Goal: Transaction & Acquisition: Purchase product/service

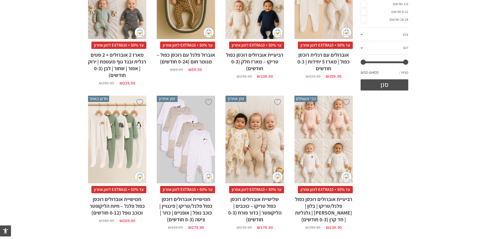
scroll to position [180, 0]
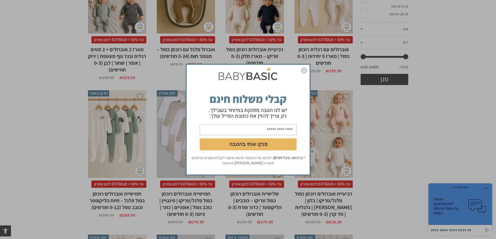
click at [304, 71] on img "סגור" at bounding box center [304, 70] width 6 height 6
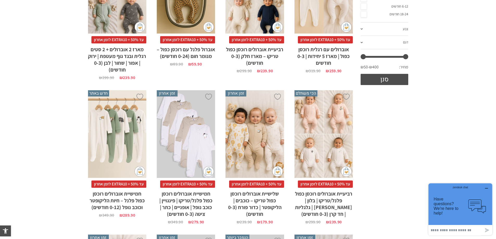
click at [106, 123] on div "x בחירת מידה 0-3m 3-6m 6-12m" at bounding box center [117, 134] width 58 height 88
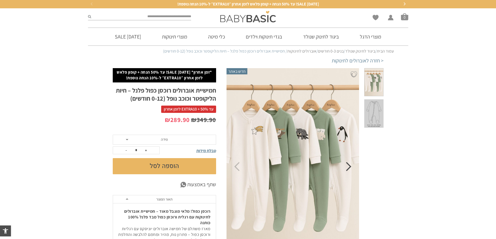
click at [351, 170] on icon "Next" at bounding box center [348, 166] width 5 height 9
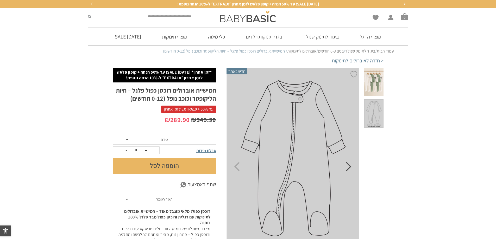
click at [351, 170] on icon "Next" at bounding box center [348, 166] width 5 height 9
